Goal: Task Accomplishment & Management: Manage account settings

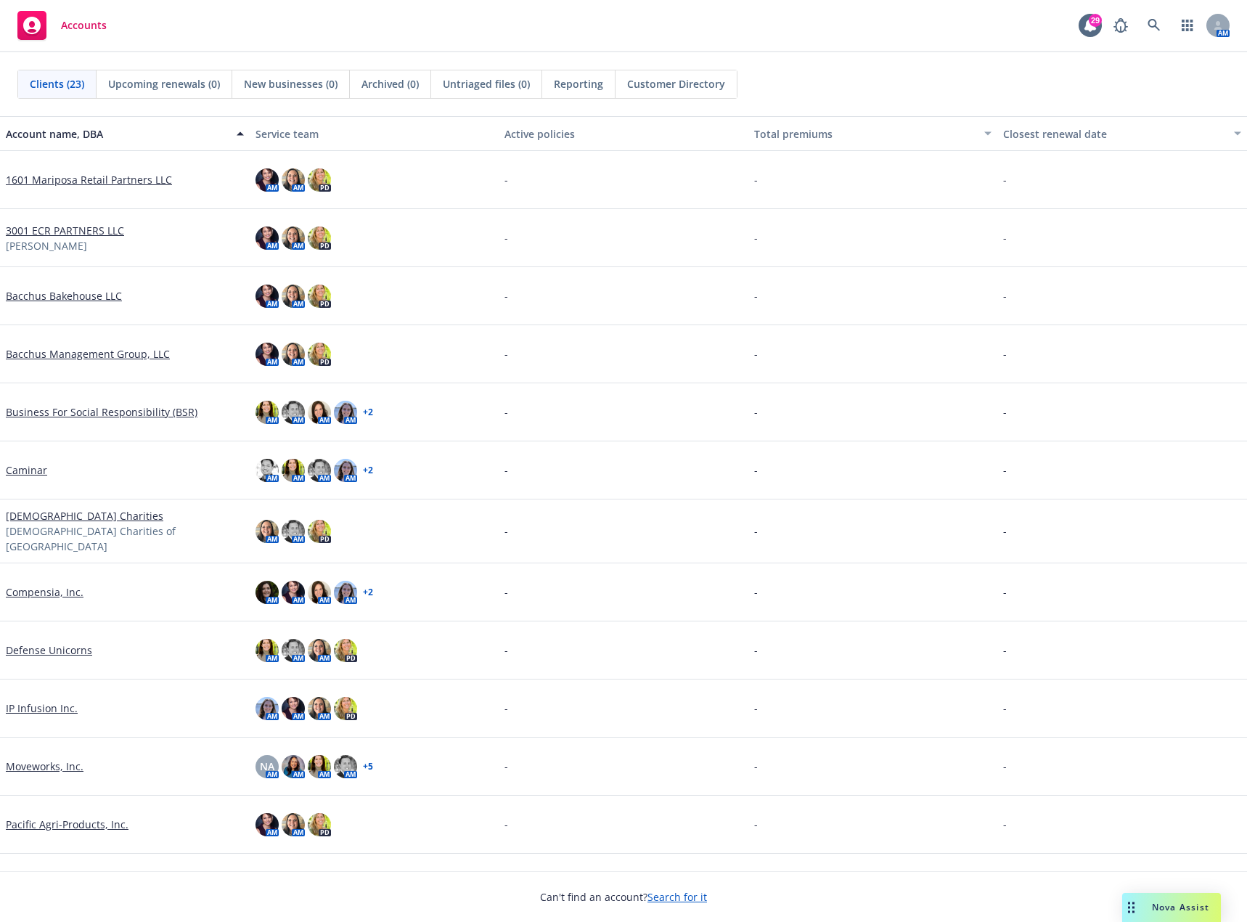
click at [65, 647] on link "Defense Unicorns" at bounding box center [49, 649] width 86 height 15
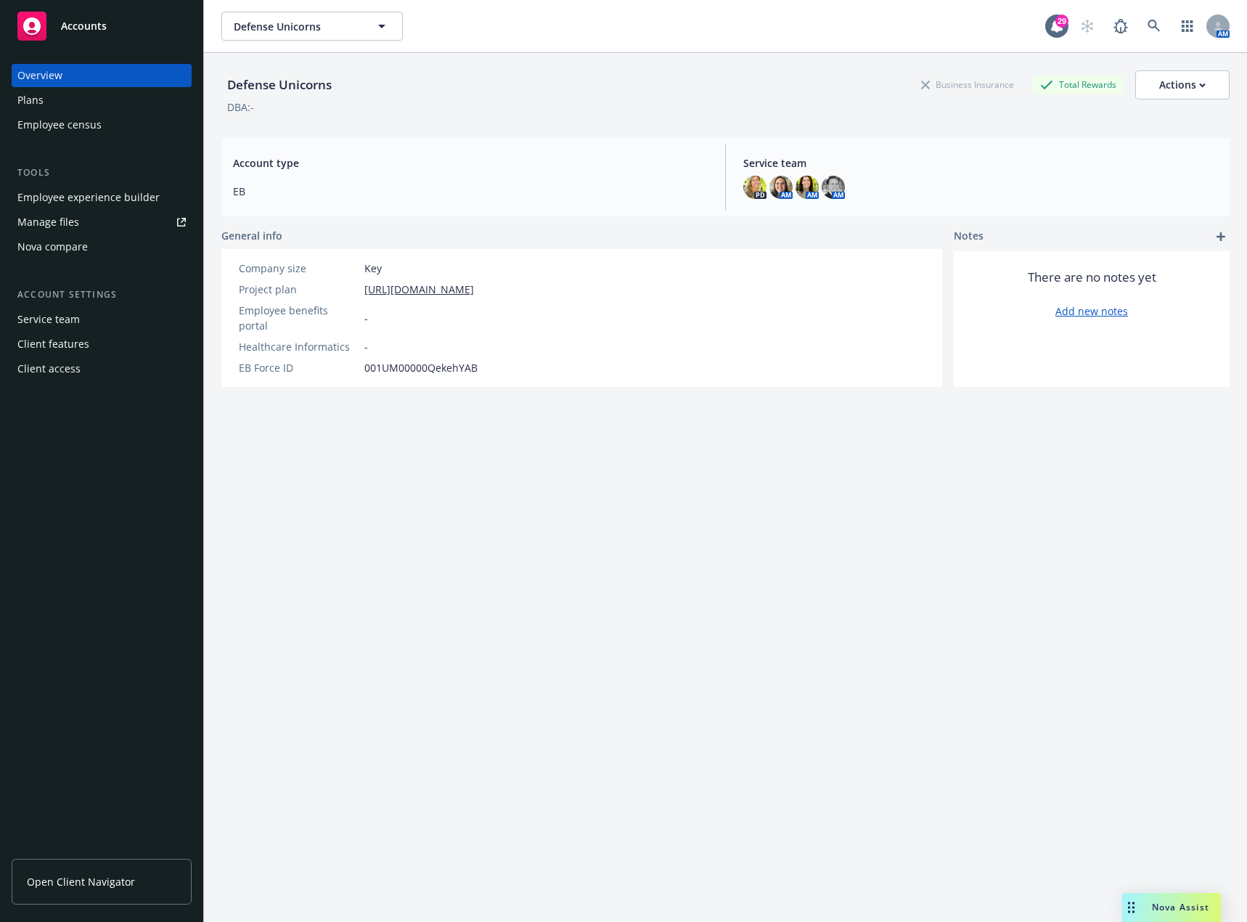
click at [90, 197] on div "Employee experience builder" at bounding box center [88, 197] width 142 height 23
click at [70, 219] on div "Manage files" at bounding box center [48, 221] width 62 height 23
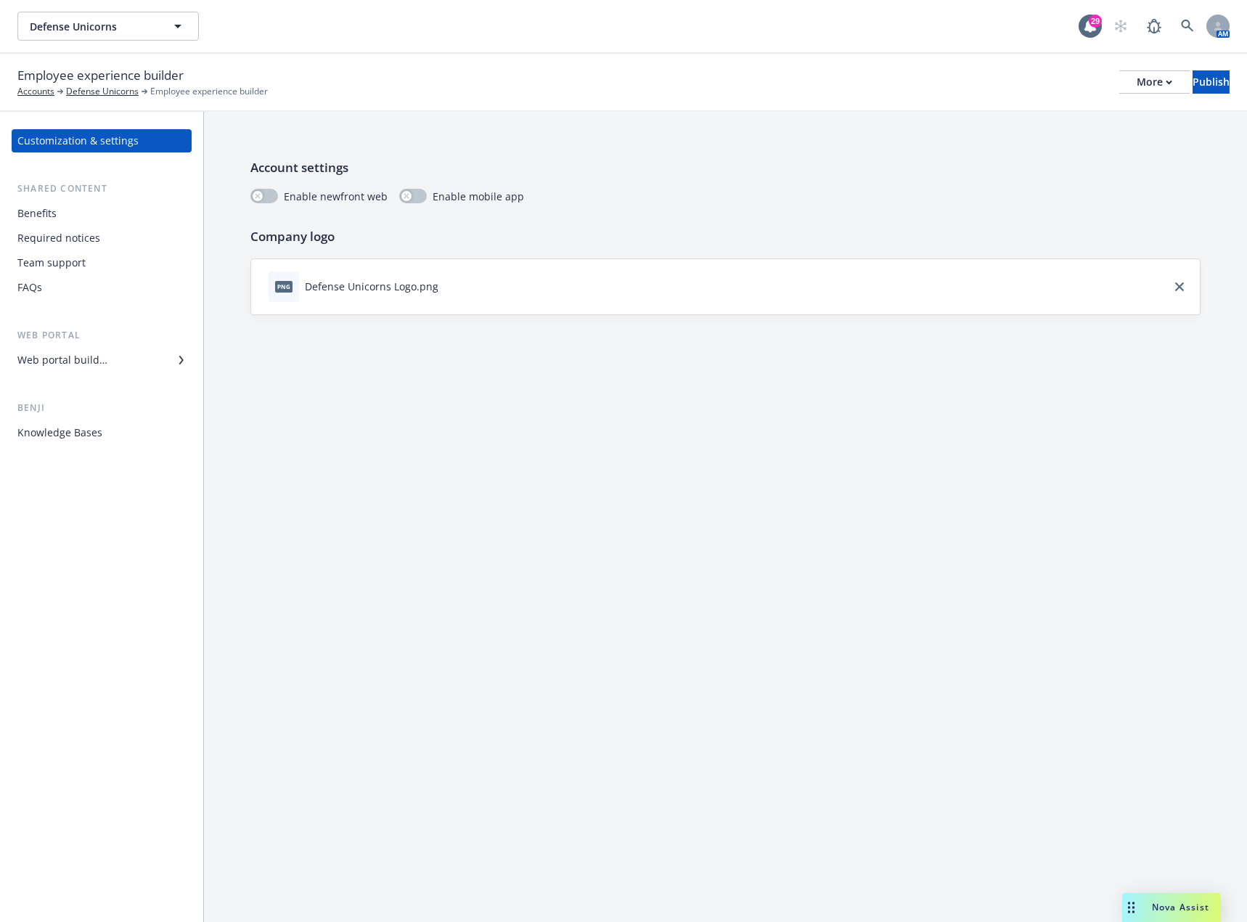
click at [48, 242] on div "Required notices" at bounding box center [58, 237] width 83 height 23
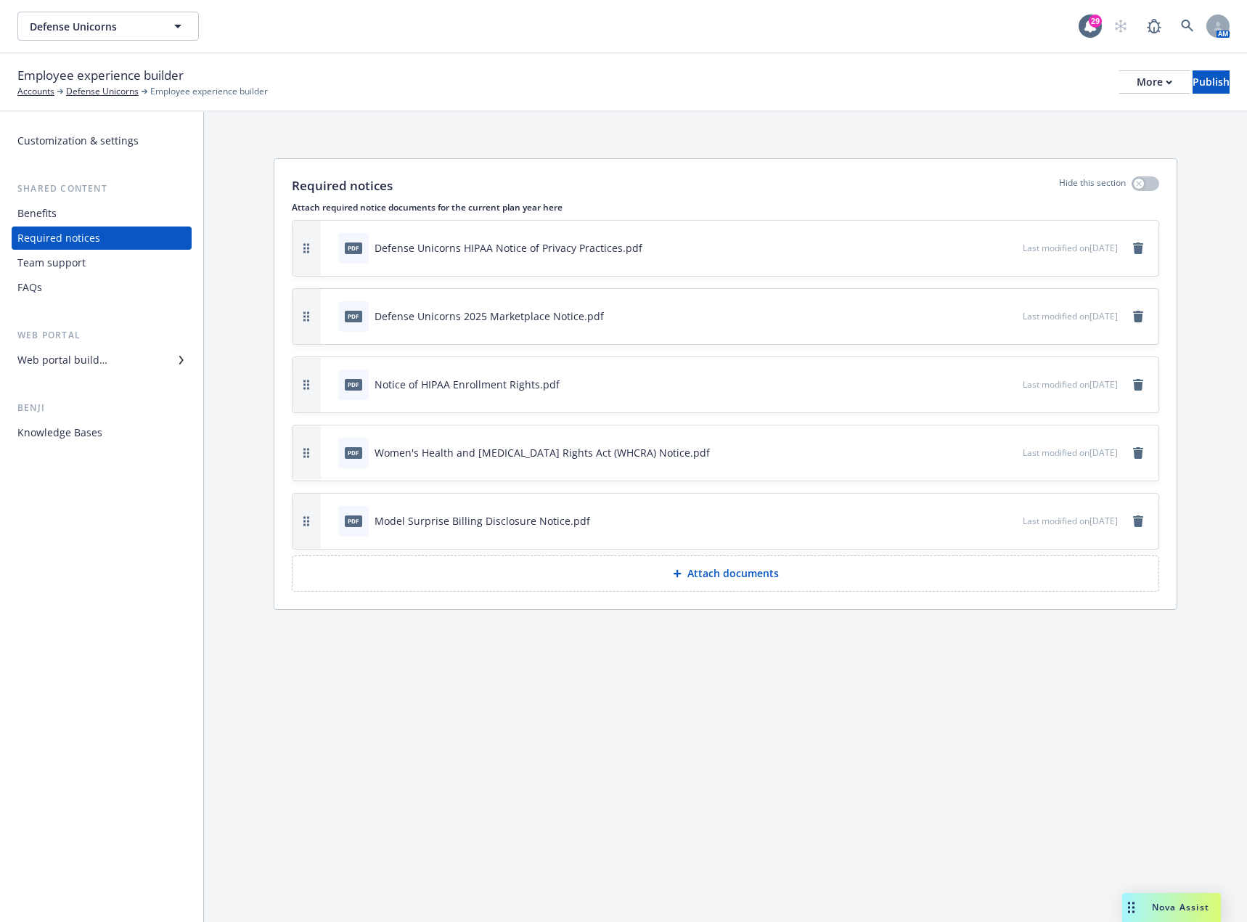
click at [722, 569] on p "Attach documents" at bounding box center [732, 573] width 91 height 15
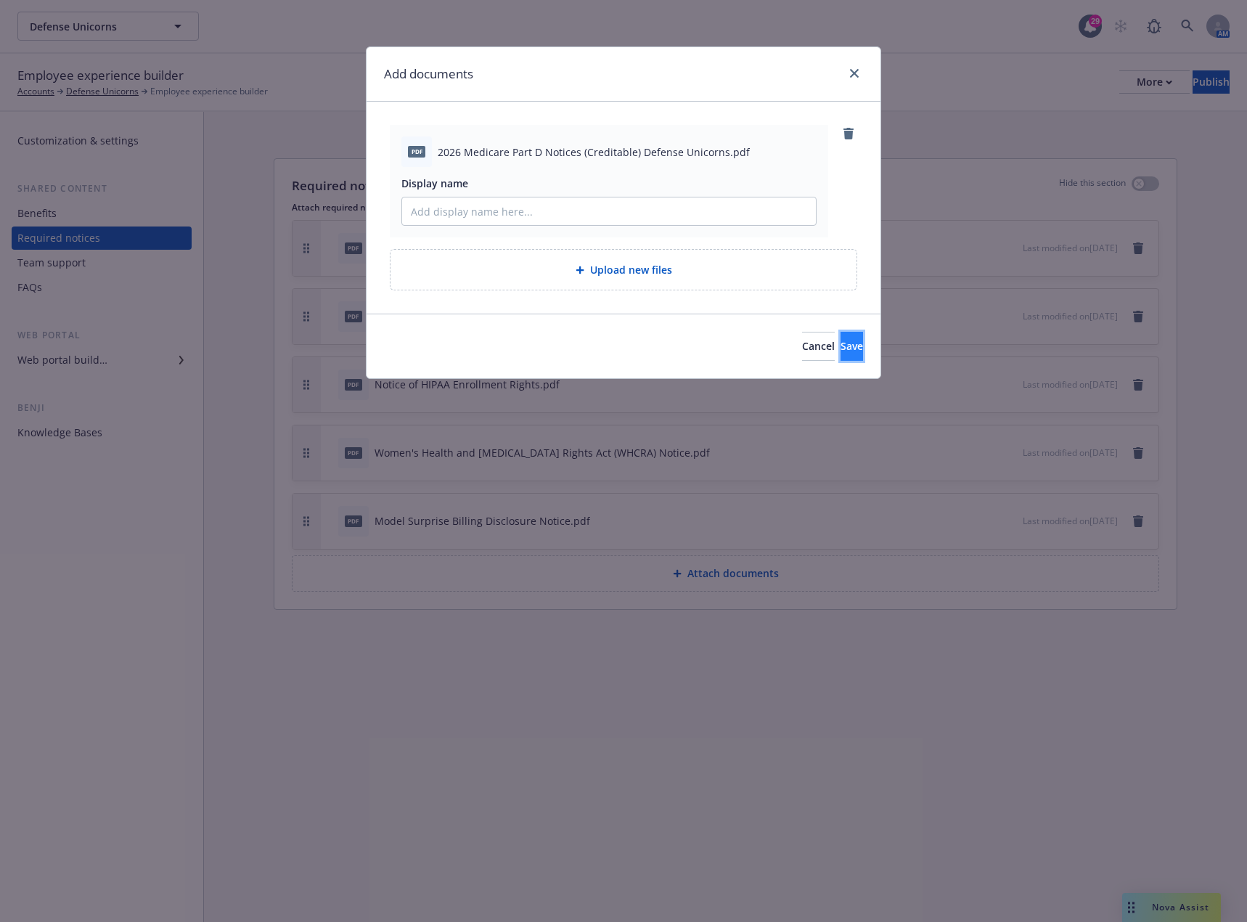
click at [840, 351] on span "Save" at bounding box center [851, 346] width 22 height 14
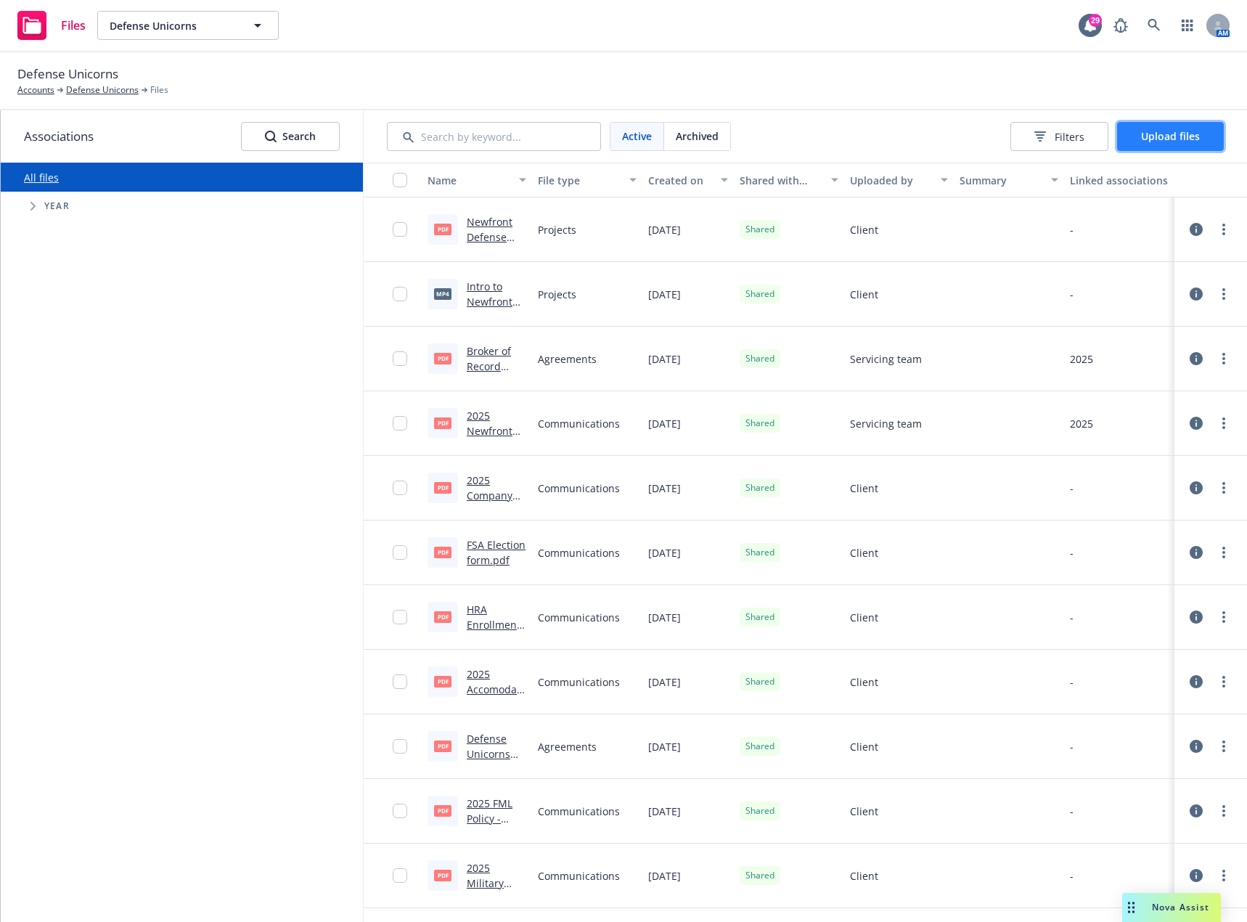
click at [1152, 134] on span "Upload files" at bounding box center [1170, 136] width 59 height 14
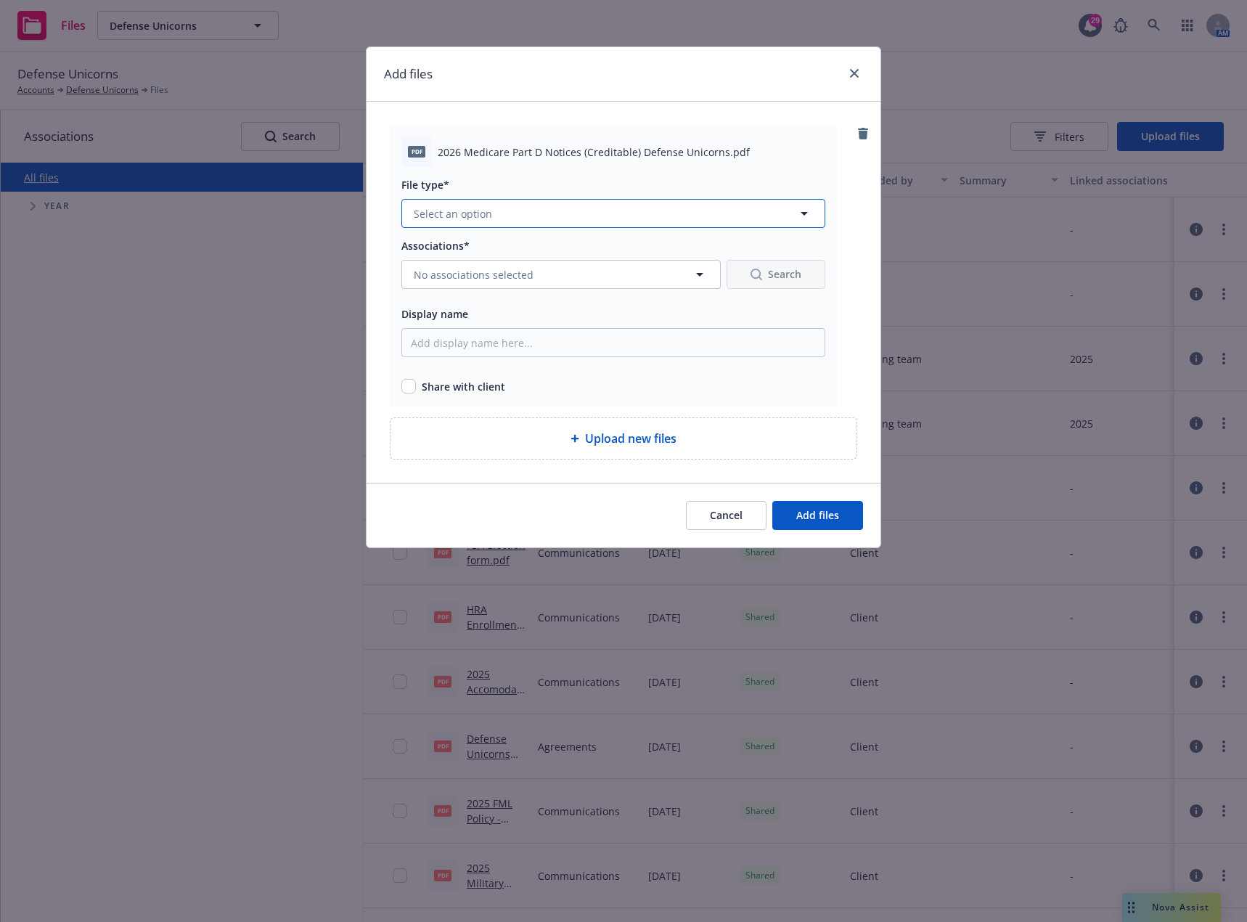
click at [486, 221] on button "Select an option" at bounding box center [613, 213] width 424 height 29
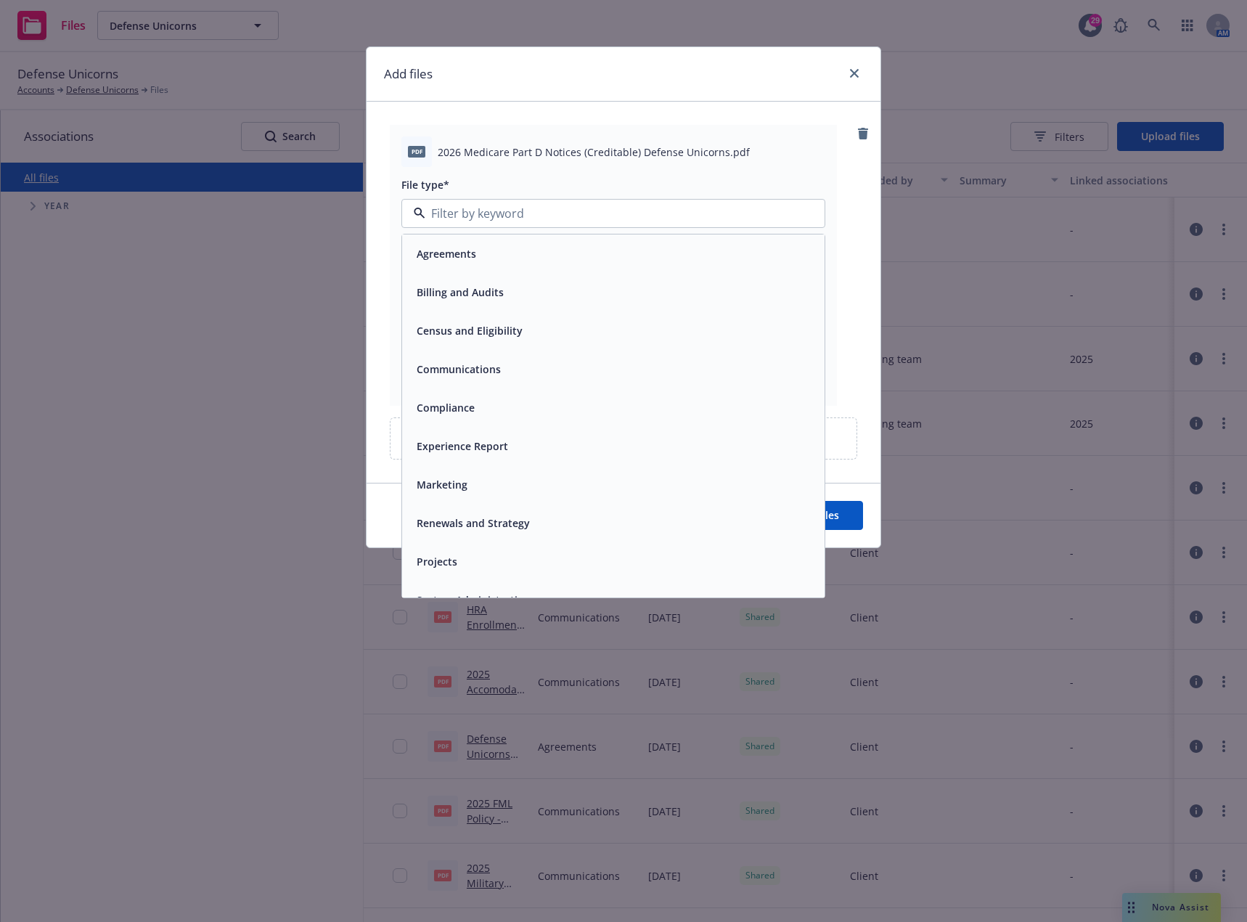
click at [459, 417] on div "Compliance" at bounding box center [444, 407] width 67 height 21
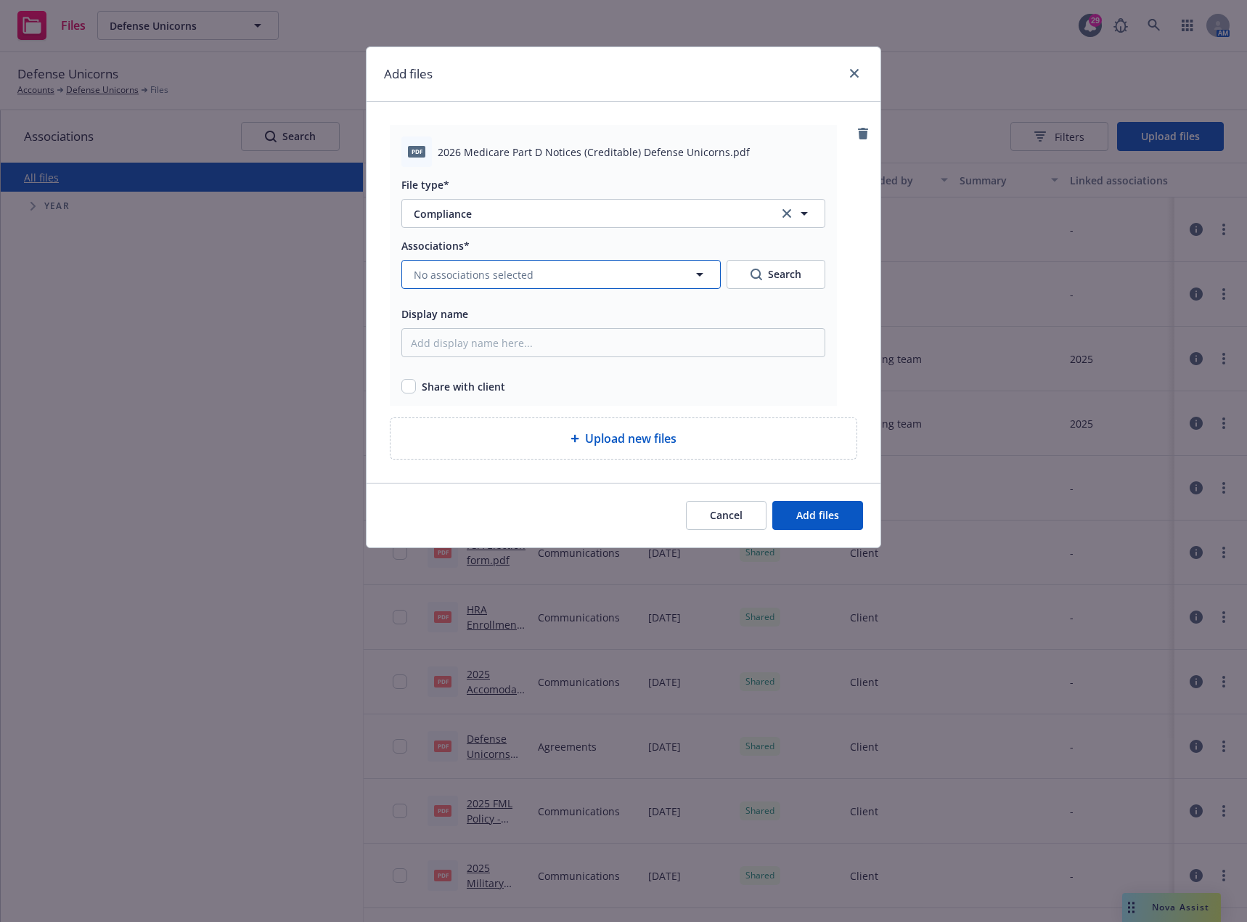
click at [451, 277] on span "No associations selected" at bounding box center [474, 274] width 120 height 15
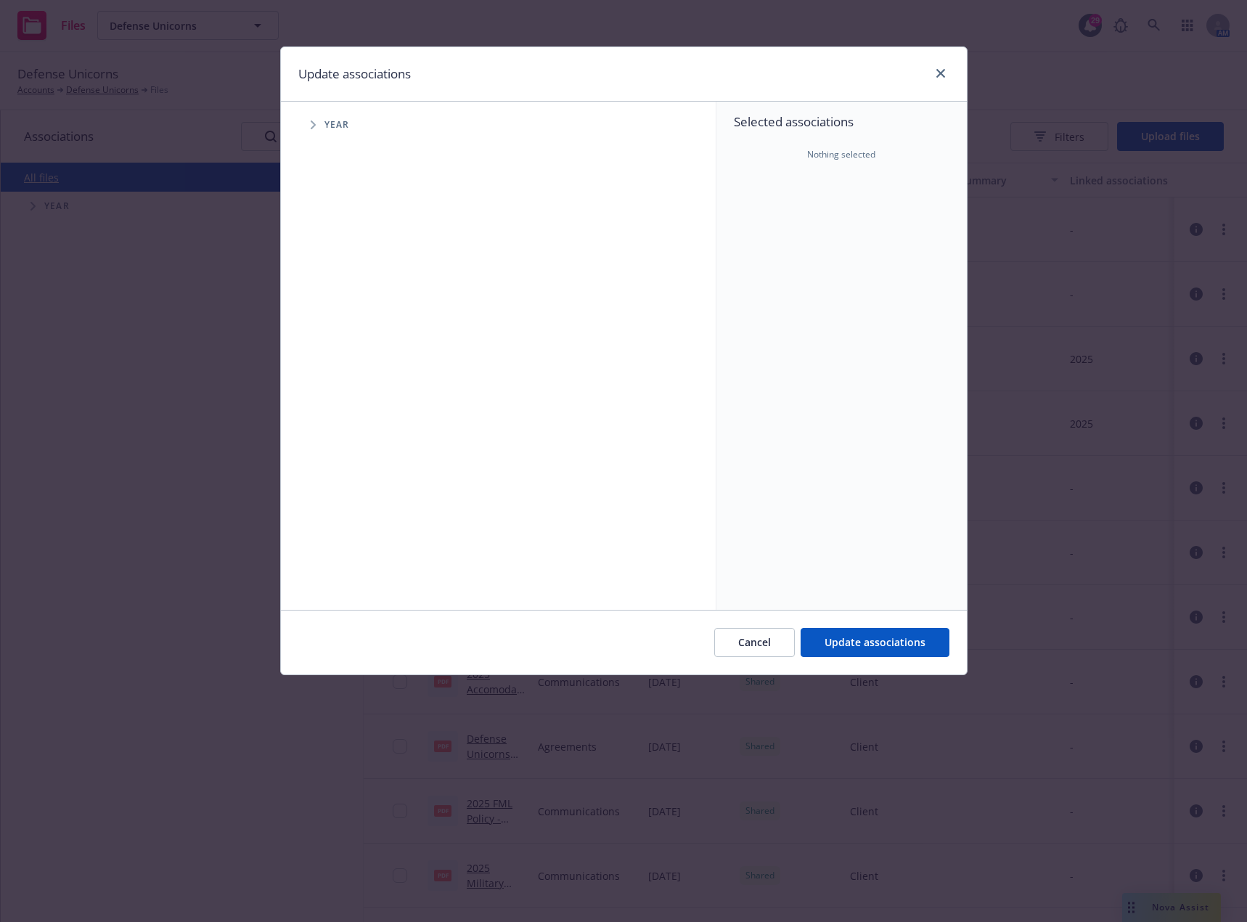
click at [307, 125] on span "Tree Example" at bounding box center [312, 124] width 23 height 23
click at [350, 354] on input "Tree Example" at bounding box center [350, 357] width 15 height 15
checkbox input "true"
click at [847, 632] on button "Update associations" at bounding box center [874, 642] width 149 height 29
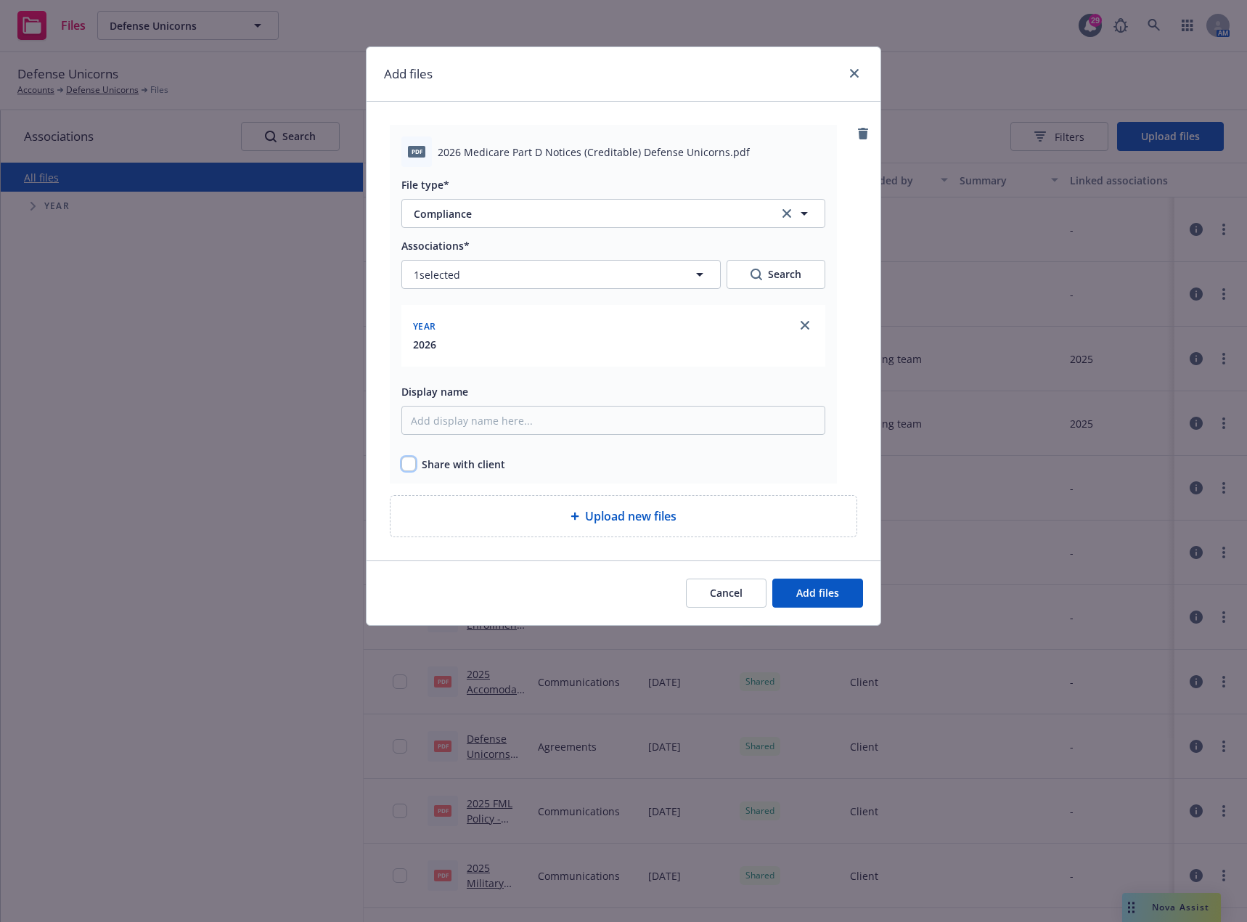
drag, startPoint x: 407, startPoint y: 463, endPoint x: 435, endPoint y: 463, distance: 28.3
click at [409, 463] on input "checkbox" at bounding box center [408, 463] width 15 height 15
checkbox input "true"
click at [821, 587] on span "Add files" at bounding box center [817, 593] width 43 height 14
